Goal: Use online tool/utility: Utilize a website feature to perform a specific function

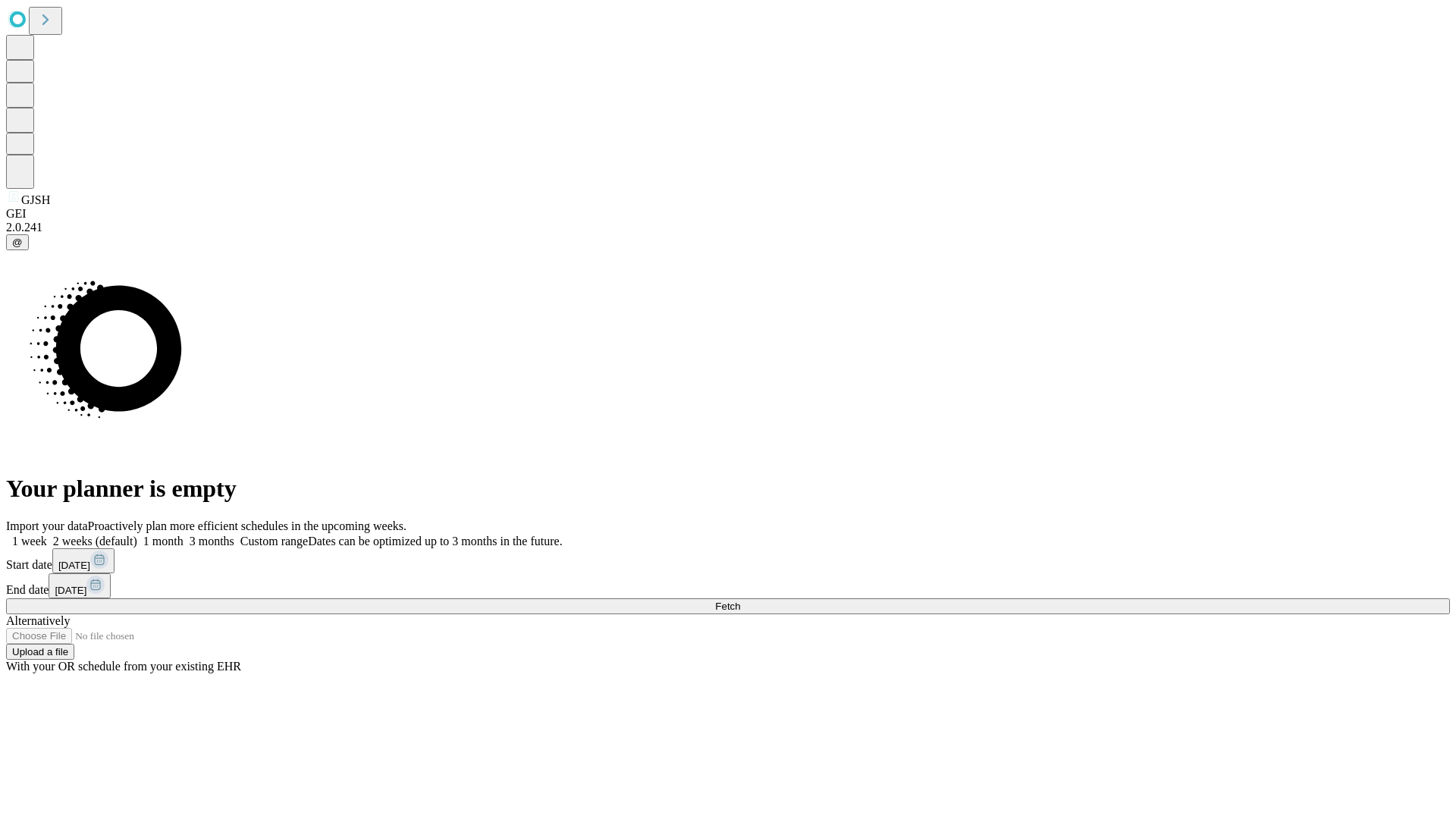
click at [740, 601] on span "Fetch" at bounding box center [728, 606] width 25 height 11
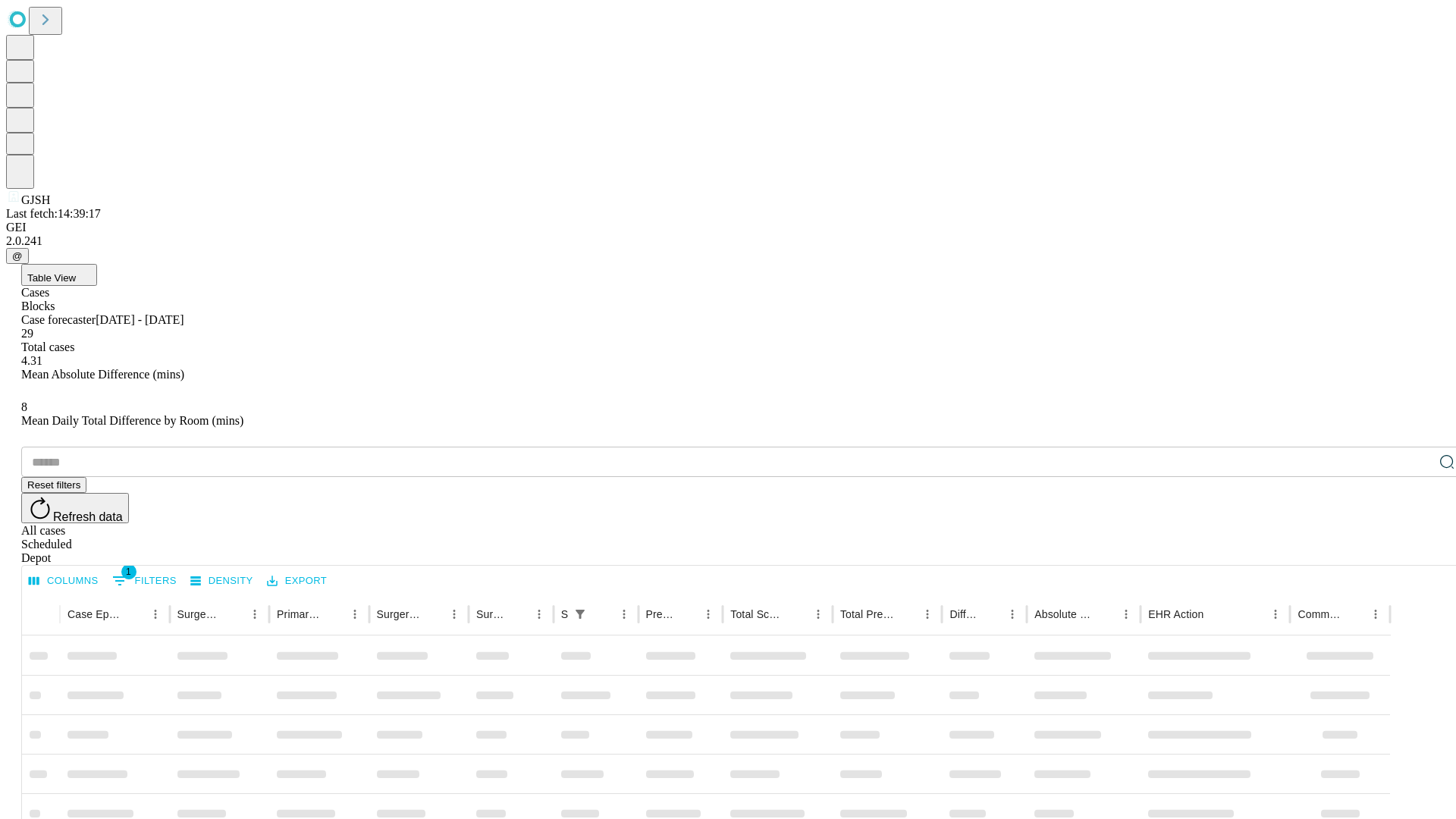
click at [76, 272] on span "Table View" at bounding box center [51, 277] width 49 height 11
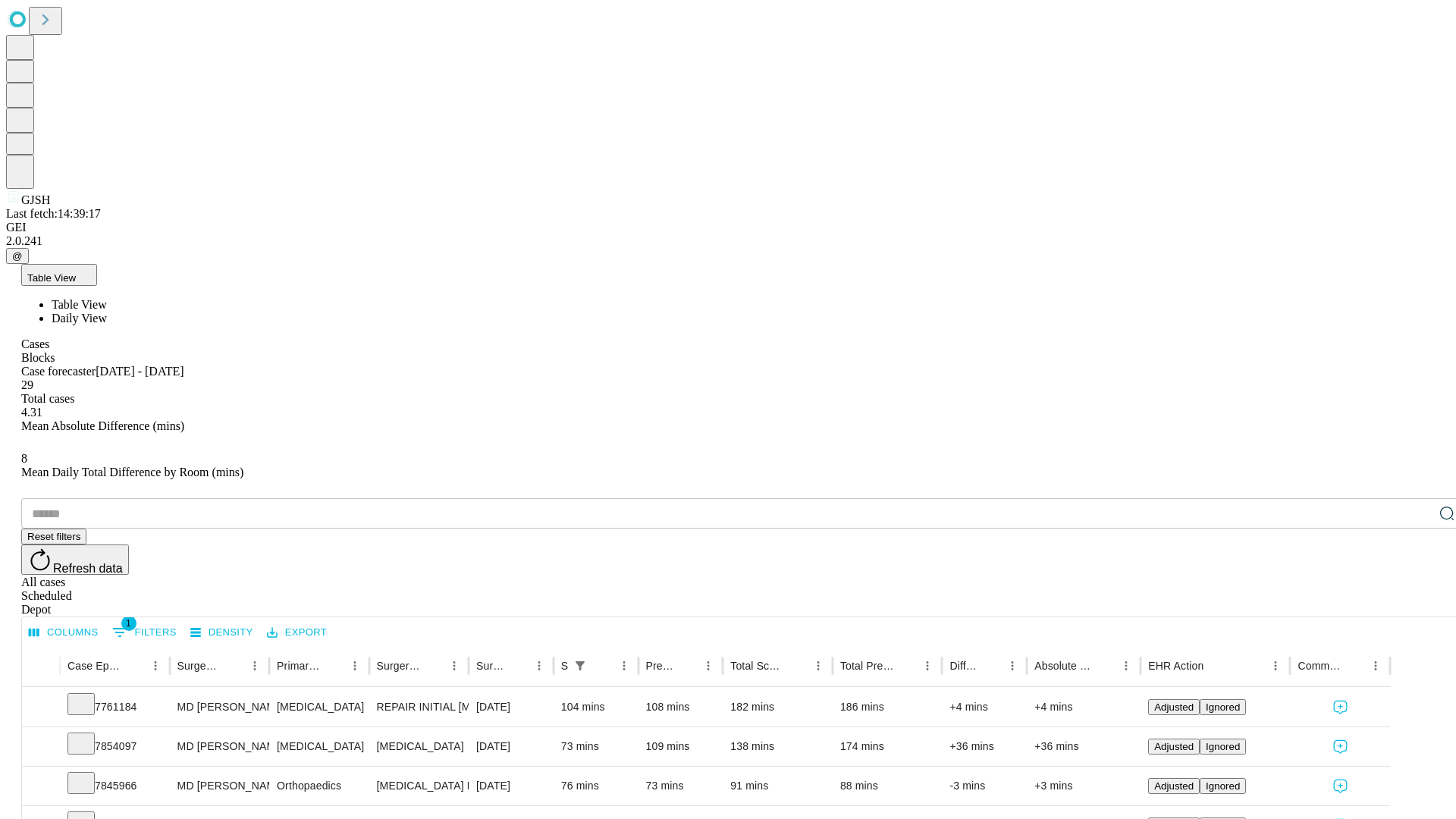
click at [107, 312] on span "Daily View" at bounding box center [79, 318] width 56 height 13
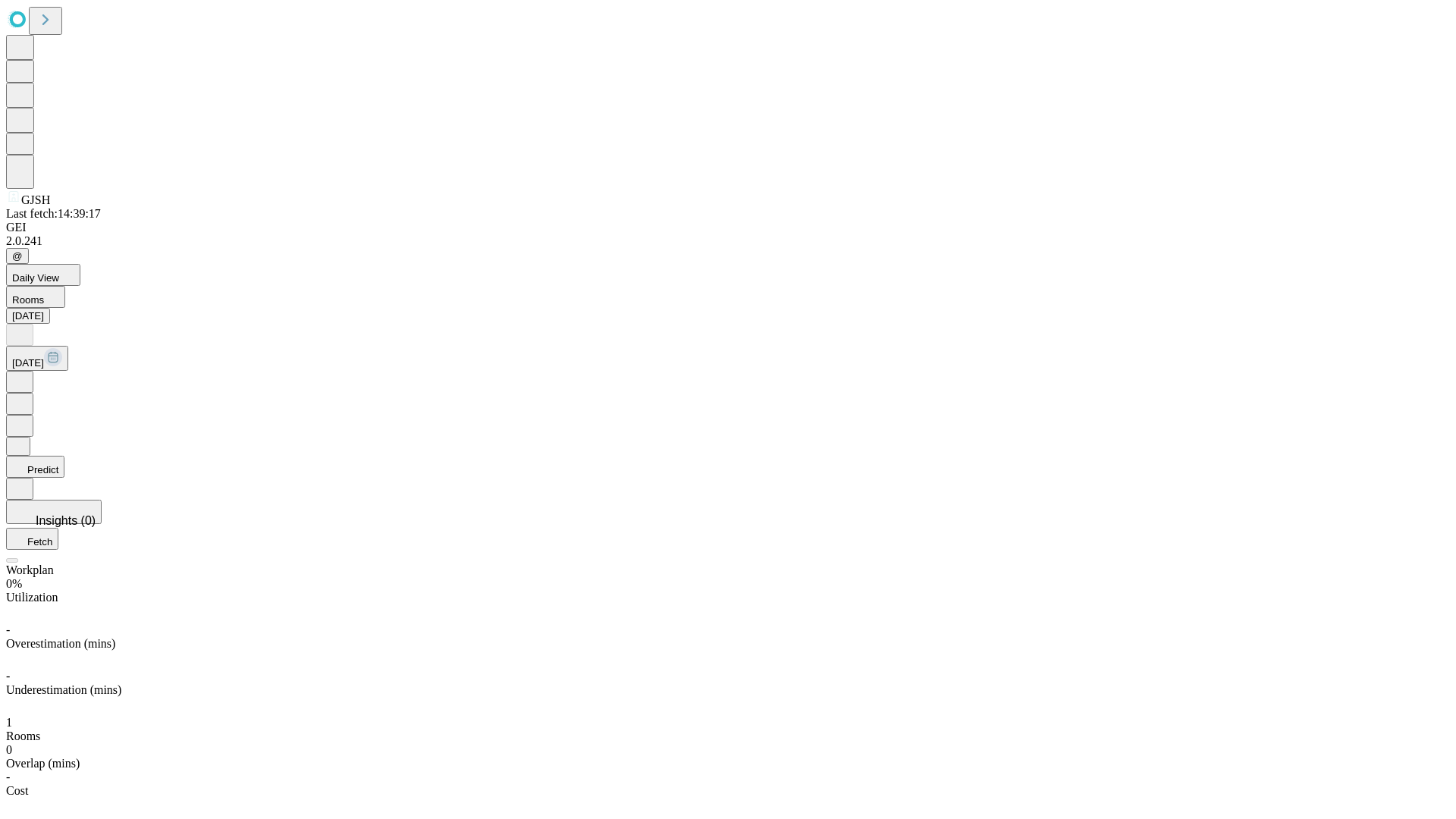
click at [65, 456] on button "Predict" at bounding box center [35, 466] width 58 height 22
